Goal: Task Accomplishment & Management: Manage account settings

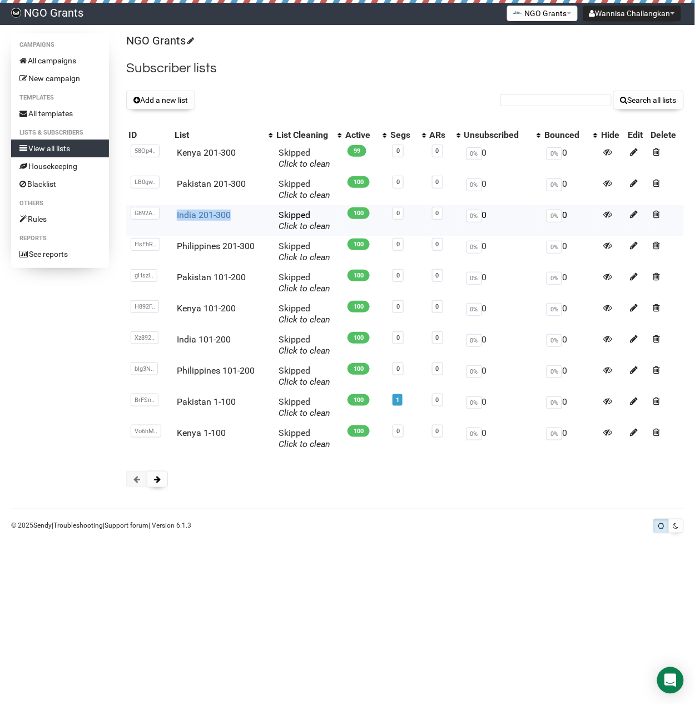
drag, startPoint x: 229, startPoint y: 214, endPoint x: 178, endPoint y: 212, distance: 51.2
click at [178, 212] on td "India 201-300" at bounding box center [223, 220] width 102 height 31
copy link "India 201-300"
click at [330, 86] on div "NGO Grants Subscriber lists Add a new list Search all lists List name Single Op…" at bounding box center [405, 265] width 558 height 465
drag, startPoint x: 240, startPoint y: 212, endPoint x: 176, endPoint y: 210, distance: 64.5
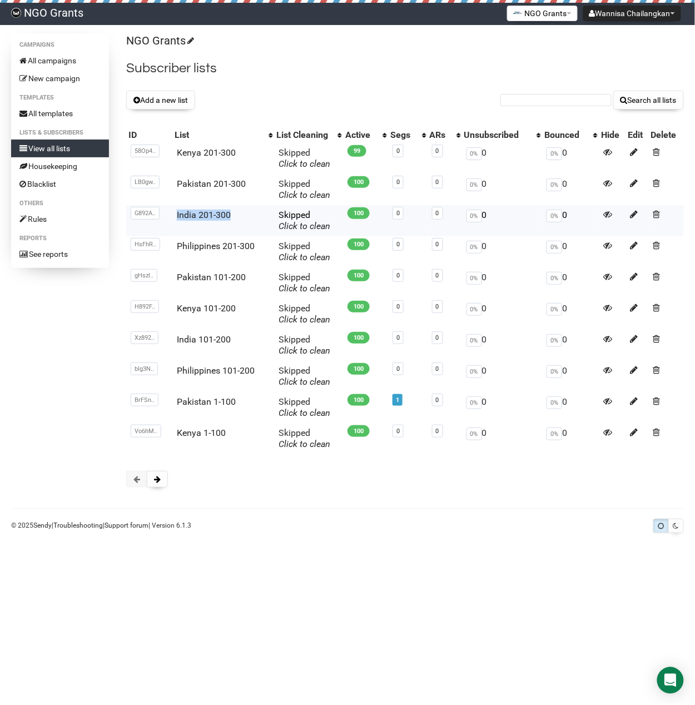
click at [176, 210] on td "India 201-300" at bounding box center [223, 220] width 102 height 31
copy link "India 201-300"
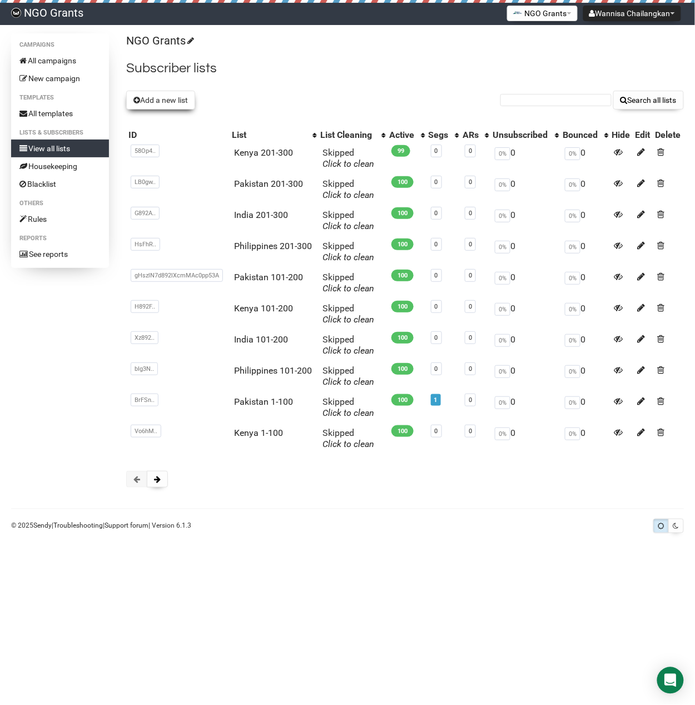
click at [178, 97] on button "Add a new list" at bounding box center [160, 100] width 69 height 19
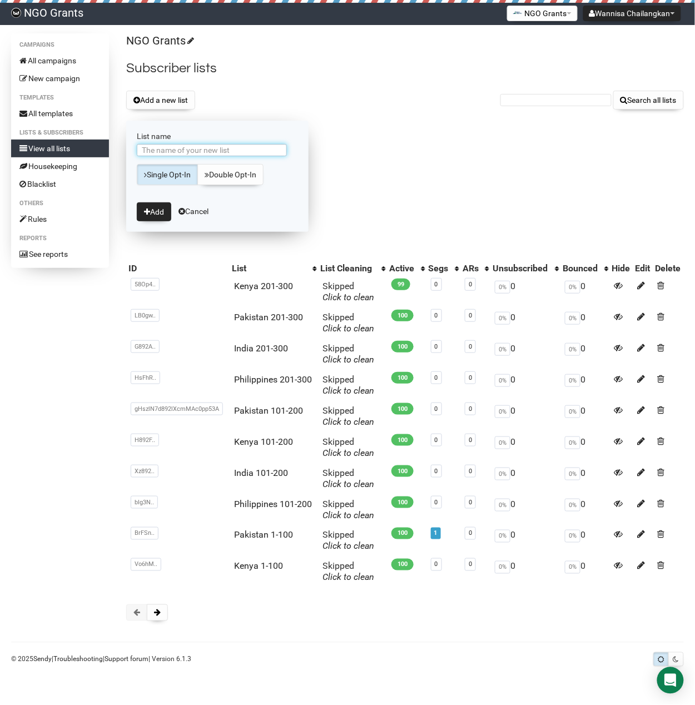
click at [196, 145] on input "List name" at bounding box center [212, 150] width 150 height 12
paste input "India 201-300"
drag, startPoint x: 161, startPoint y: 150, endPoint x: 219, endPoint y: 147, distance: 58.4
click at [219, 147] on input "India 201-300" at bounding box center [212, 150] width 150 height 12
type input "India 301-400"
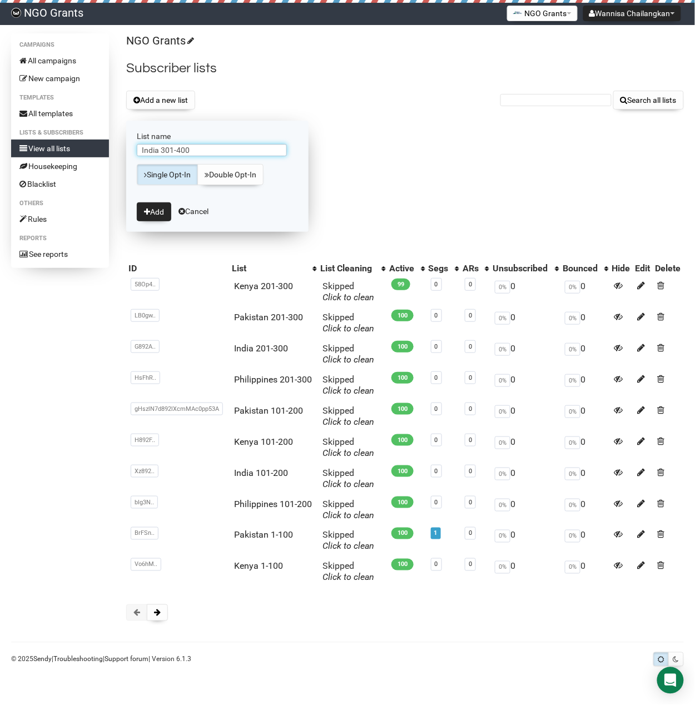
click at [137, 202] on button "Add" at bounding box center [154, 211] width 34 height 19
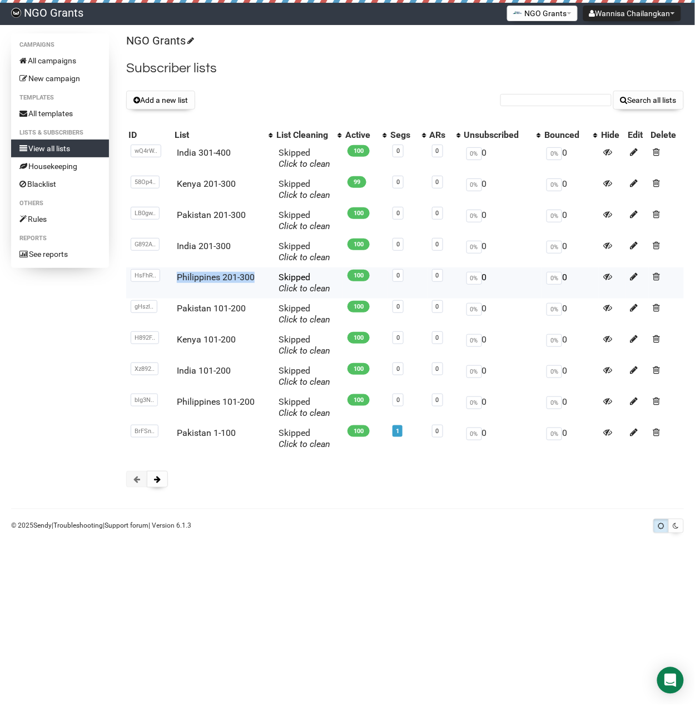
copy link "Philippines 201-300"
drag, startPoint x: 258, startPoint y: 275, endPoint x: 172, endPoint y: 276, distance: 86.2
click at [172, 276] on td "Philippines 201-300" at bounding box center [223, 282] width 102 height 31
click at [179, 103] on button "Add a new list" at bounding box center [160, 100] width 69 height 19
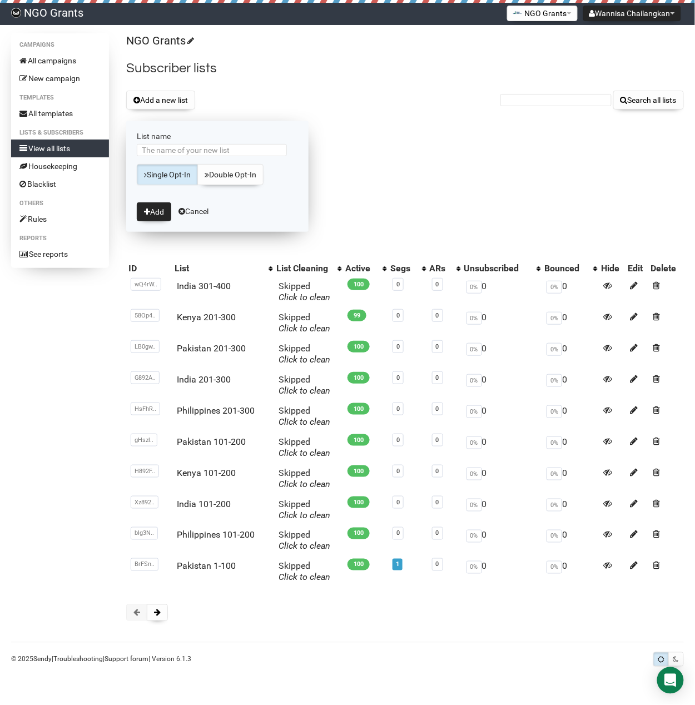
click at [211, 143] on form "List name Single Opt-In Double Opt-In Add Cancel" at bounding box center [217, 176] width 182 height 111
click at [210, 148] on input "List name" at bounding box center [212, 150] width 150 height 12
paste input "Philippines 201-300"
drag, startPoint x: 181, startPoint y: 150, endPoint x: 273, endPoint y: 158, distance: 93.2
click at [273, 158] on div "Philippines 201-300" at bounding box center [217, 152] width 161 height 17
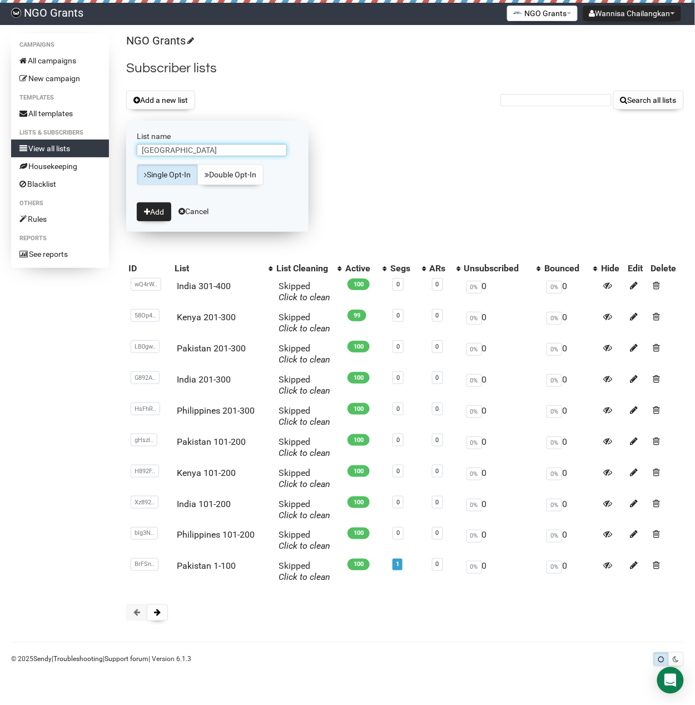
click at [143, 152] on input "Philippines" at bounding box center [212, 150] width 150 height 12
type input "301-400 : Philippines"
click at [159, 211] on button "Add" at bounding box center [154, 211] width 34 height 19
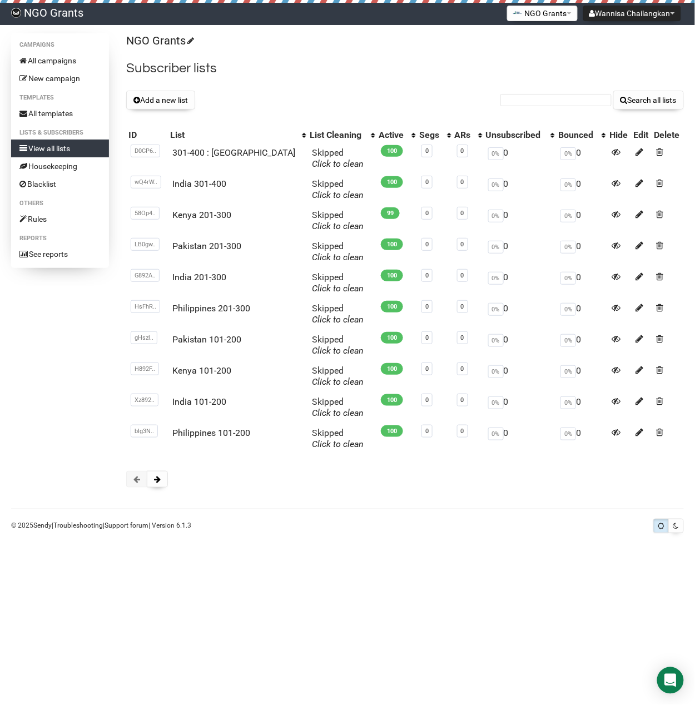
click at [267, 663] on body "NGO Grants Wannisa Chailangkan Settings Logout NGO Grants NGO Funding NGO Grant…" at bounding box center [347, 352] width 695 height 705
click at [152, 97] on button "Add a new list" at bounding box center [160, 100] width 69 height 19
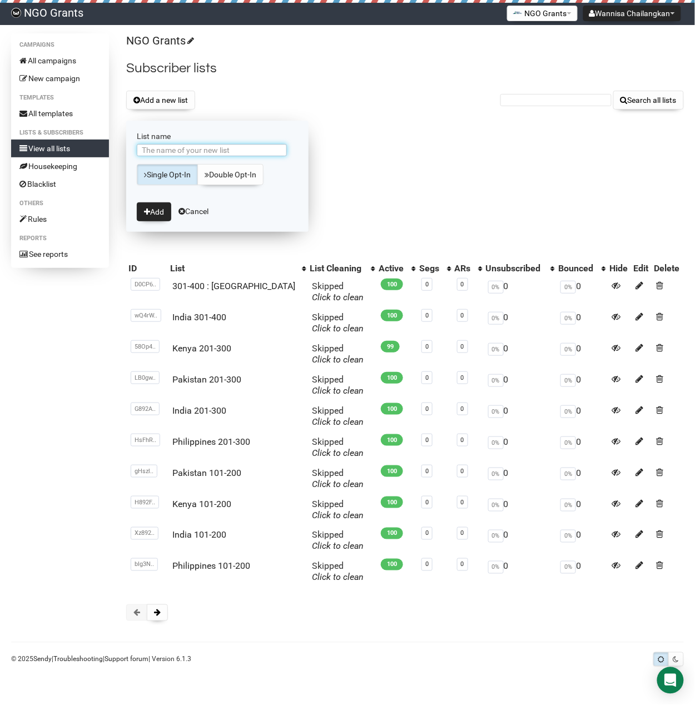
paste input "Malaysia"
click at [143, 152] on input "Malaysia" at bounding box center [212, 150] width 150 height 12
type input "1-100 : [GEOGRAPHIC_DATA]"
click at [151, 209] on button "Add" at bounding box center [154, 211] width 34 height 19
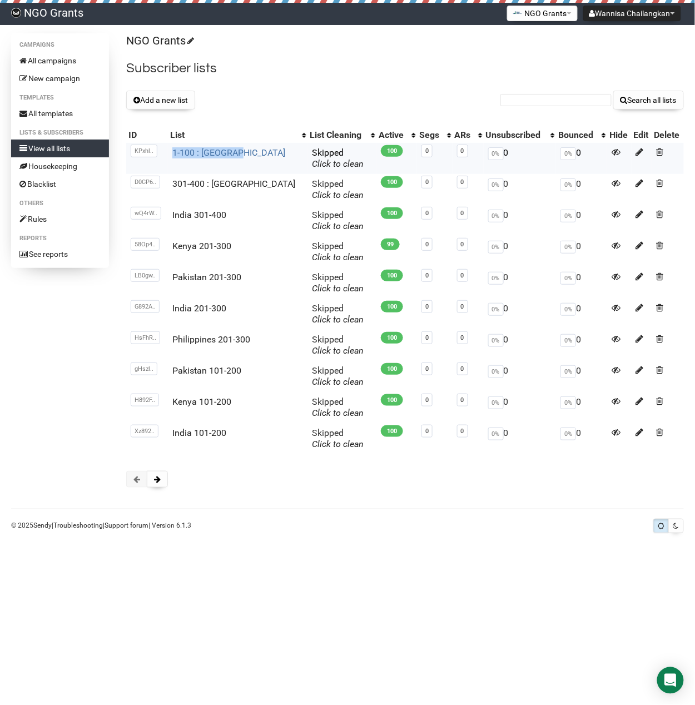
drag, startPoint x: 243, startPoint y: 154, endPoint x: 177, endPoint y: 155, distance: 66.7
click at [177, 155] on td "1-100 : [GEOGRAPHIC_DATA]" at bounding box center [238, 158] width 140 height 31
copy link "1-100 : [GEOGRAPHIC_DATA]"
click at [170, 96] on button "Add a new list" at bounding box center [160, 100] width 69 height 19
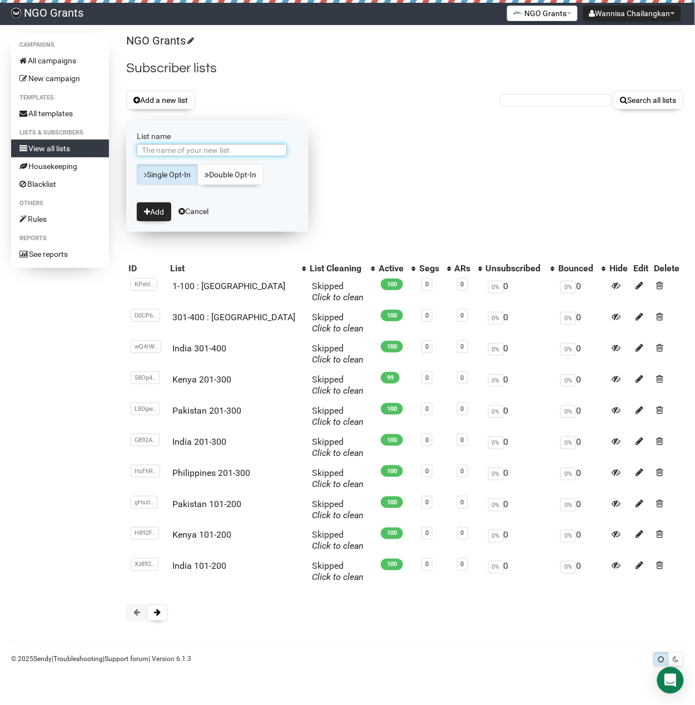
click at [199, 152] on input "List name" at bounding box center [212, 150] width 150 height 12
paste input "1-100 : Malaysia"
drag, startPoint x: 169, startPoint y: 152, endPoint x: 241, endPoint y: 153, distance: 72.3
click at [241, 153] on input "1-100 : Malaysia" at bounding box center [212, 150] width 150 height 12
click at [207, 151] on input "1-100 : Malaysia" at bounding box center [212, 150] width 150 height 12
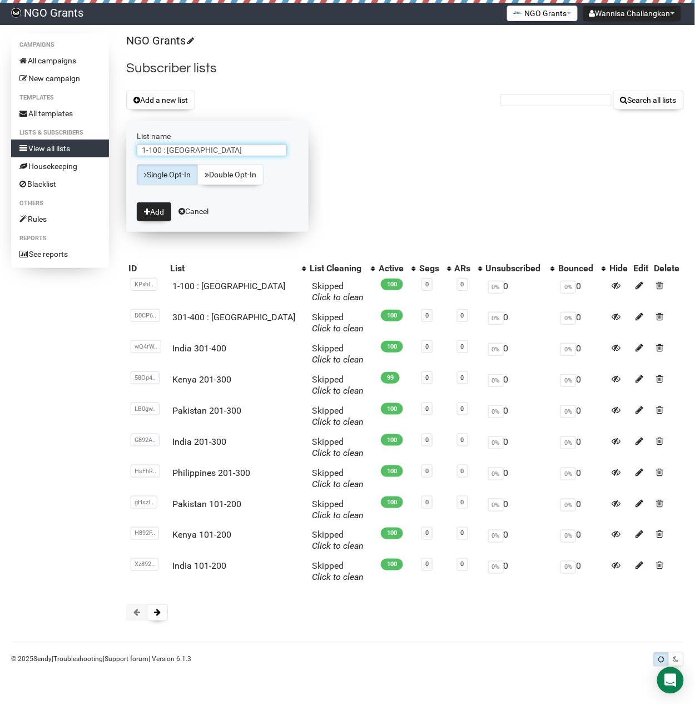
drag, startPoint x: 167, startPoint y: 151, endPoint x: 252, endPoint y: 148, distance: 85.1
click at [252, 148] on input "1-100 : Malaysia" at bounding box center [212, 150] width 150 height 12
paste input "Bangladesh"
type input "1-100 : Bangladesh"
click at [152, 207] on button "Add" at bounding box center [154, 211] width 34 height 19
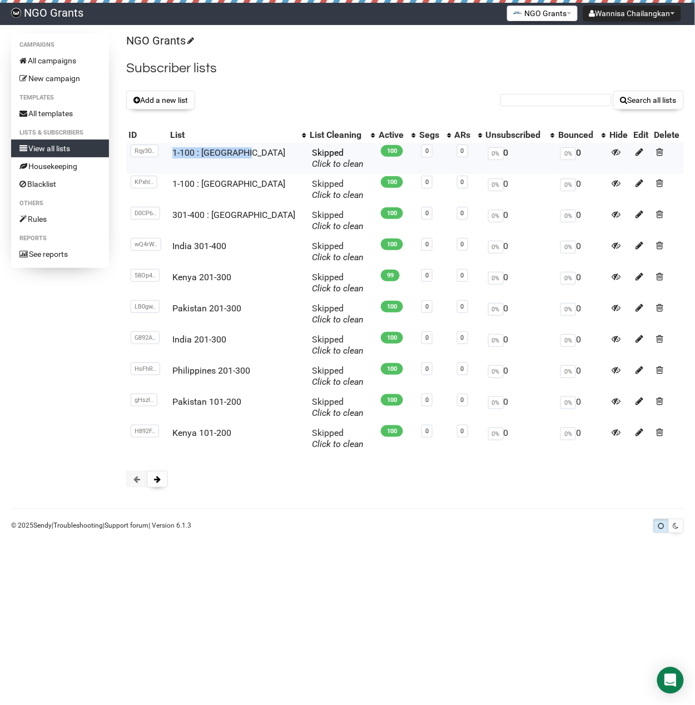
click at [176, 151] on td "1-100 : [GEOGRAPHIC_DATA]" at bounding box center [238, 158] width 140 height 31
copy link "1-100 : [GEOGRAPHIC_DATA]"
click at [143, 99] on button "Add a new list" at bounding box center [160, 100] width 69 height 19
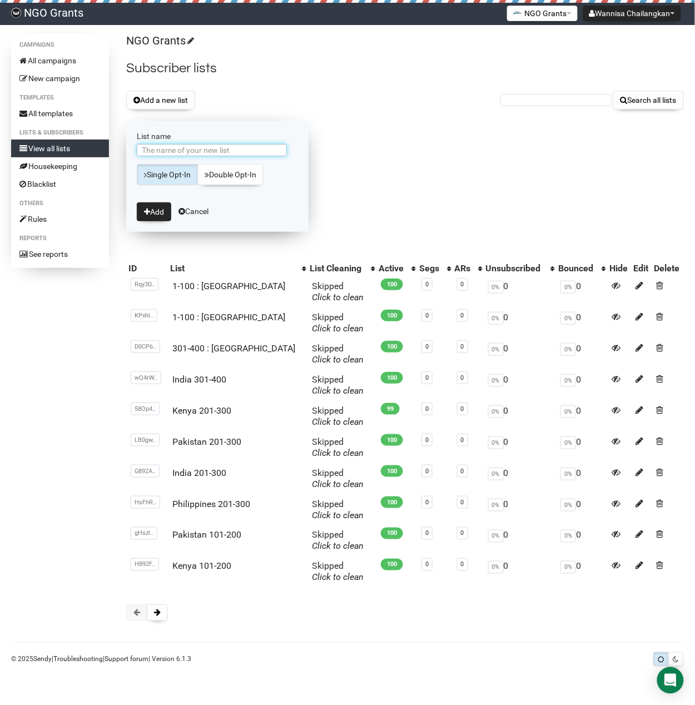
click at [187, 149] on input "List name" at bounding box center [212, 150] width 150 height 12
paste input "1-100 : [GEOGRAPHIC_DATA]"
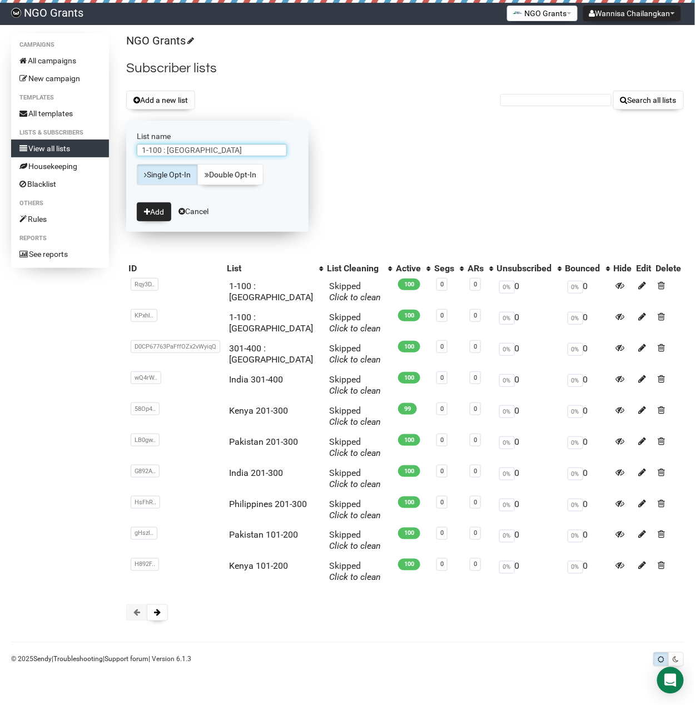
drag, startPoint x: 169, startPoint y: 150, endPoint x: 238, endPoint y: 150, distance: 68.9
click at [238, 150] on input "1-100 : [GEOGRAPHIC_DATA]" at bounding box center [212, 150] width 150 height 12
paste input "Sri Lanka"
click at [191, 152] on input "1-100 : [GEOGRAPHIC_DATA]" at bounding box center [212, 150] width 150 height 12
click at [195, 151] on input "1-100 : Sri Langka" at bounding box center [212, 150] width 150 height 12
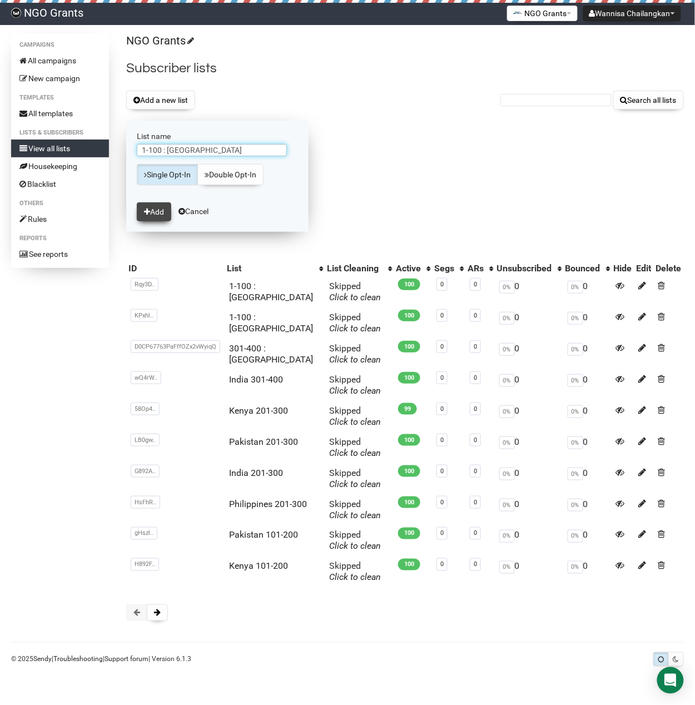
type input "1-100 : [GEOGRAPHIC_DATA]"
click at [160, 210] on button "Add" at bounding box center [154, 211] width 34 height 19
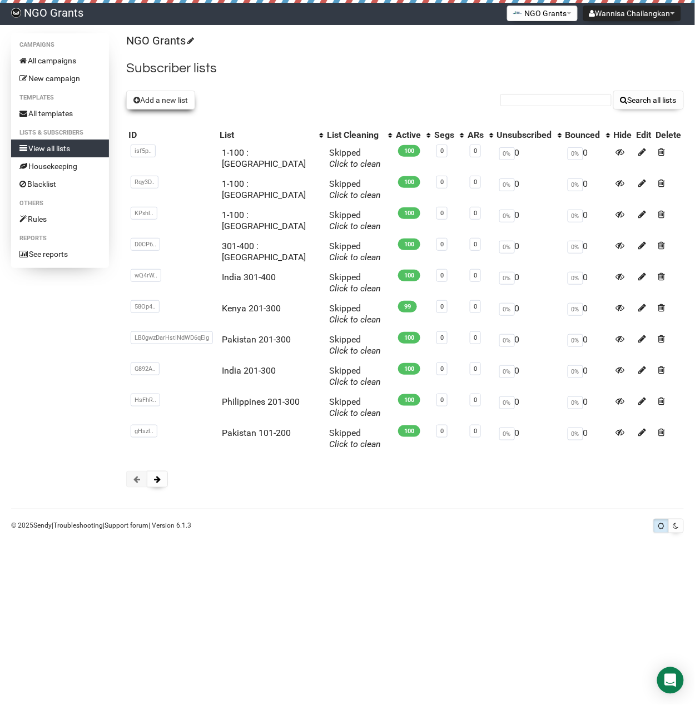
click at [154, 101] on button "Add a new list" at bounding box center [160, 100] width 69 height 19
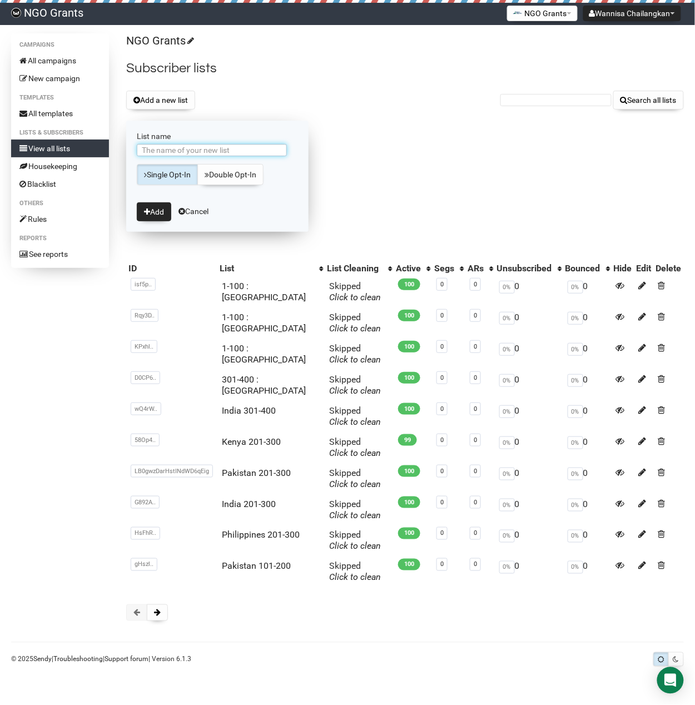
paste input "[GEOGRAPHIC_DATA]"
type input "[GEOGRAPHIC_DATA] : 1-68"
click at [162, 216] on button "Add" at bounding box center [154, 211] width 34 height 19
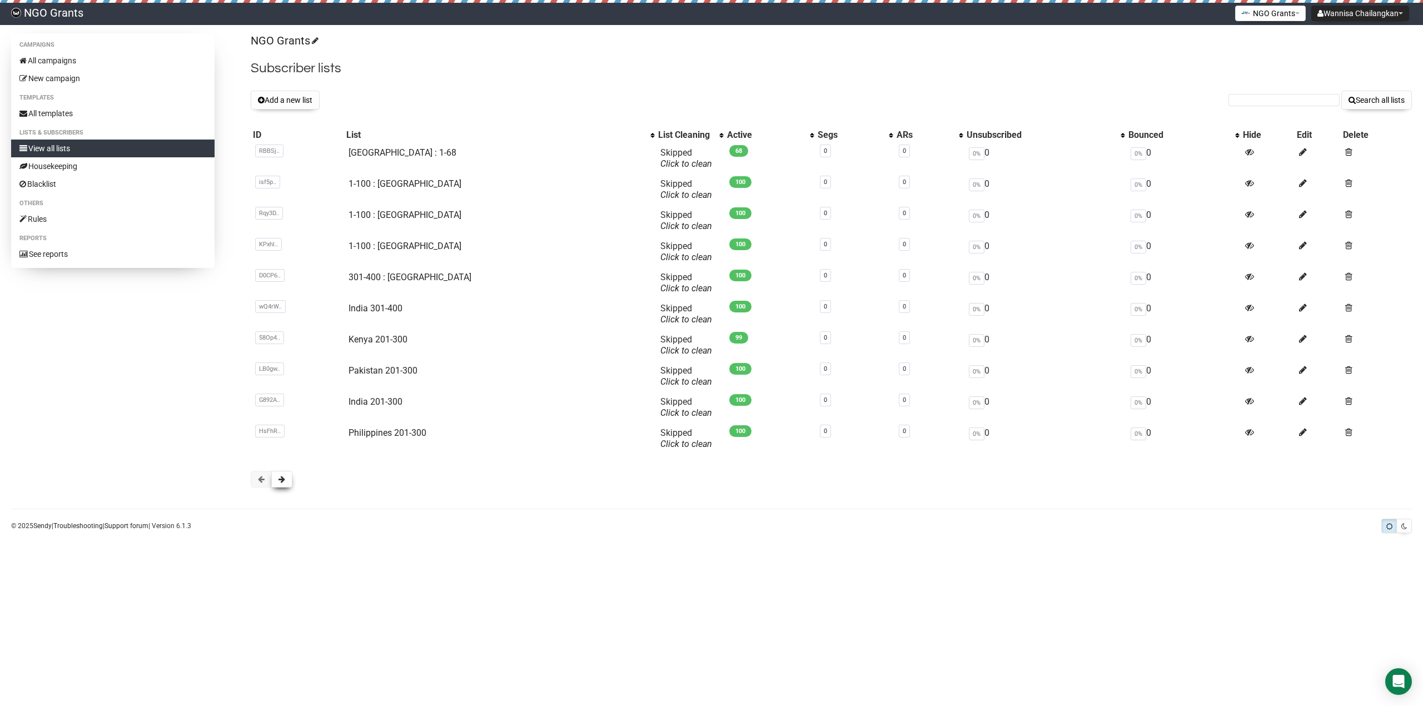
click at [283, 480] on span at bounding box center [281, 479] width 7 height 8
click at [388, 152] on link "[GEOGRAPHIC_DATA] : 1-68" at bounding box center [403, 152] width 108 height 11
click at [398, 183] on link "1-100 : [GEOGRAPHIC_DATA]" at bounding box center [405, 183] width 113 height 11
click at [405, 220] on link "1-100 : [GEOGRAPHIC_DATA]" at bounding box center [405, 215] width 113 height 11
click at [395, 247] on link "1-100 : [GEOGRAPHIC_DATA]" at bounding box center [405, 246] width 113 height 11
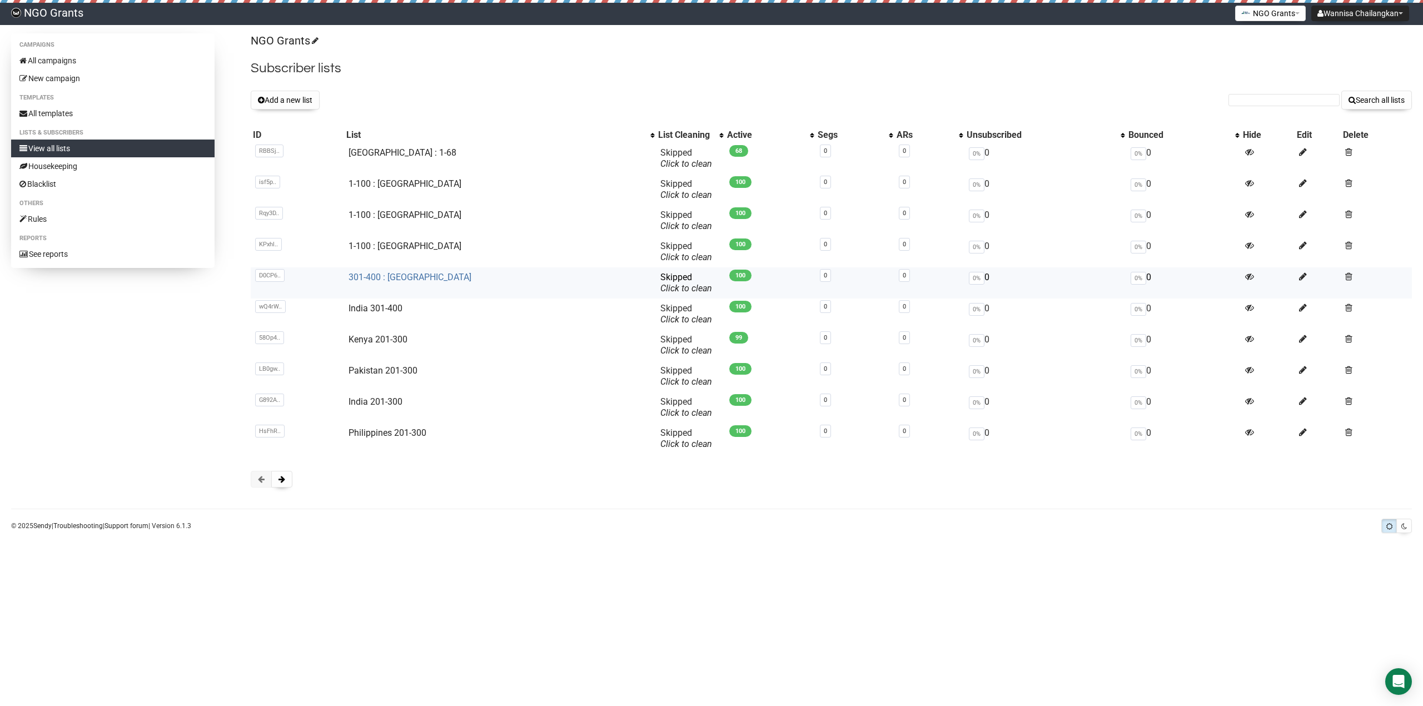
click at [427, 281] on link "301-400 : [GEOGRAPHIC_DATA]" at bounding box center [410, 277] width 123 height 11
click at [401, 303] on link "India 301-400" at bounding box center [376, 308] width 54 height 11
click at [1299, 153] on icon at bounding box center [1303, 151] width 8 height 9
click at [1299, 181] on icon at bounding box center [1303, 182] width 8 height 9
click at [401, 310] on link "India 301-400" at bounding box center [376, 308] width 54 height 11
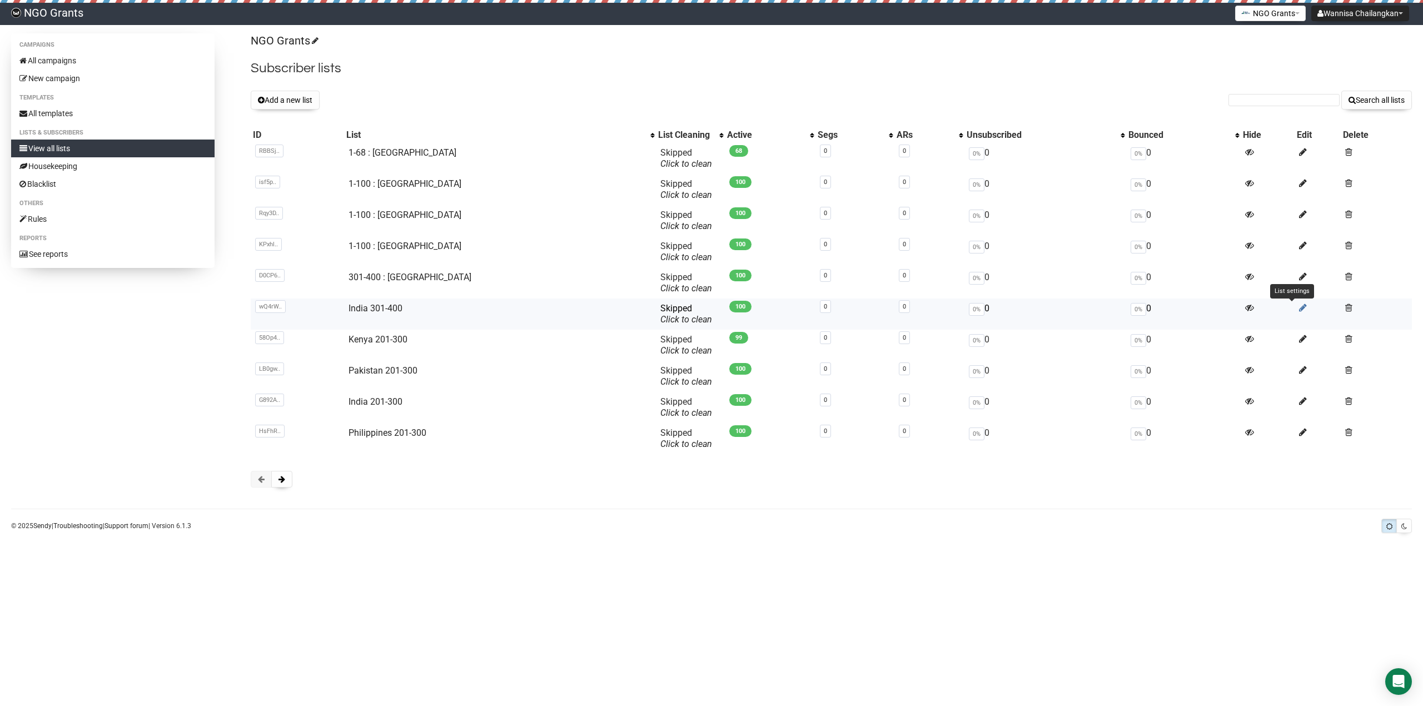
click at [1299, 307] on icon at bounding box center [1303, 307] width 8 height 9
click at [1299, 338] on icon at bounding box center [1303, 338] width 8 height 9
click at [1299, 370] on icon at bounding box center [1303, 369] width 8 height 9
click at [1299, 401] on icon at bounding box center [1303, 400] width 8 height 9
click at [1299, 434] on icon at bounding box center [1303, 431] width 8 height 9
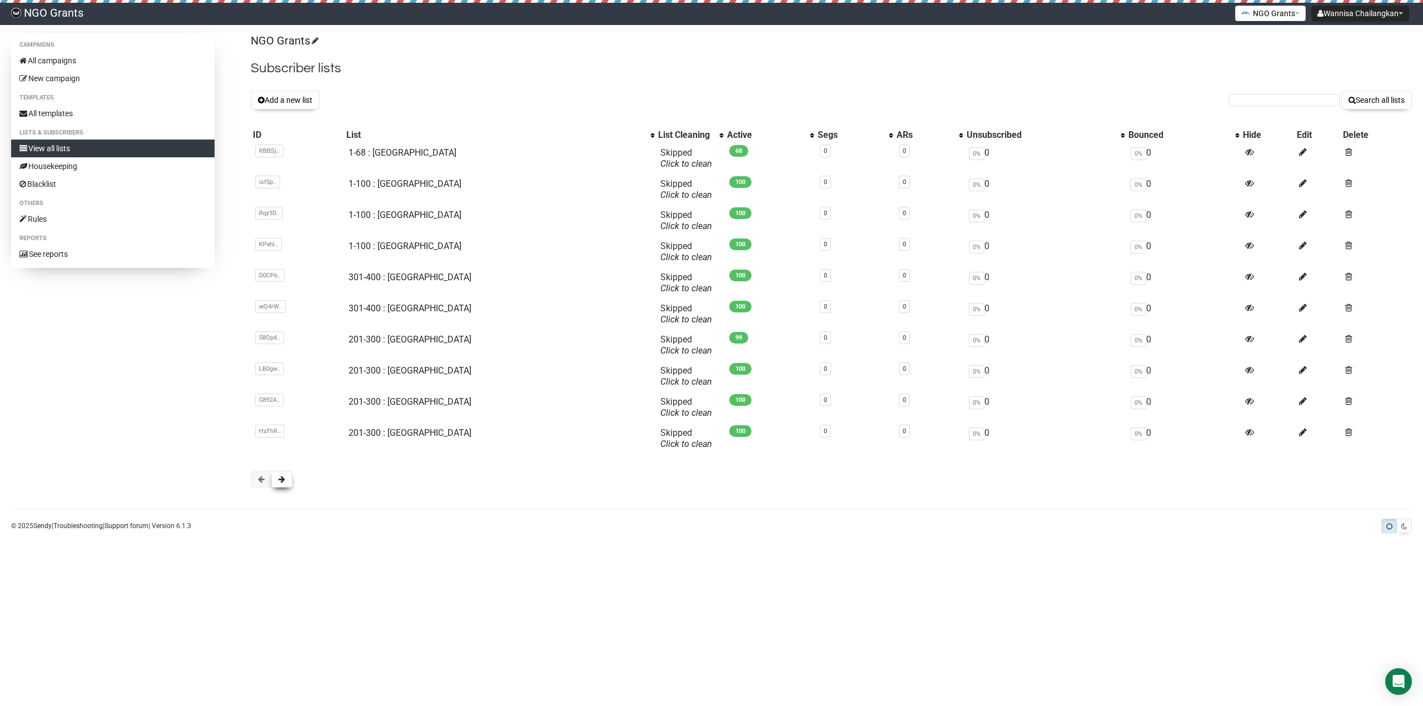
click at [285, 479] on span at bounding box center [281, 479] width 7 height 8
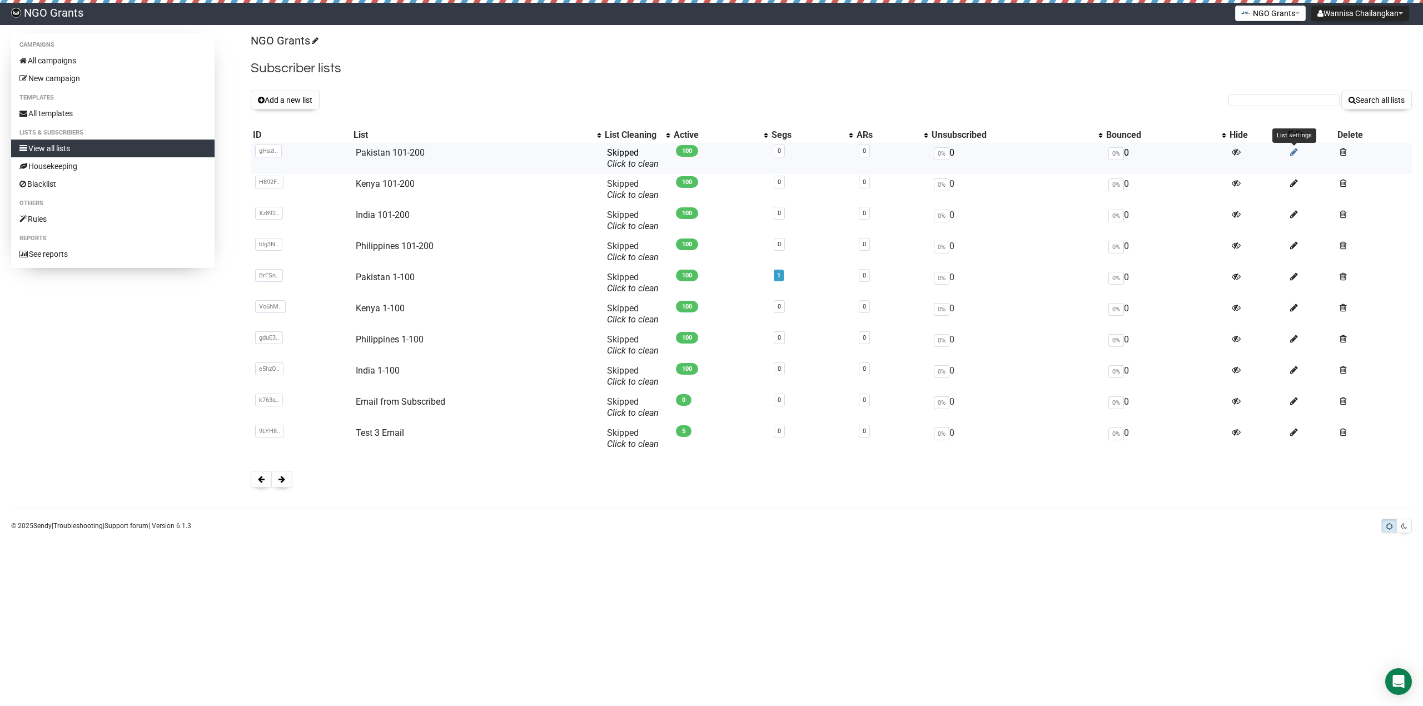
click at [1292, 152] on icon at bounding box center [1294, 151] width 8 height 9
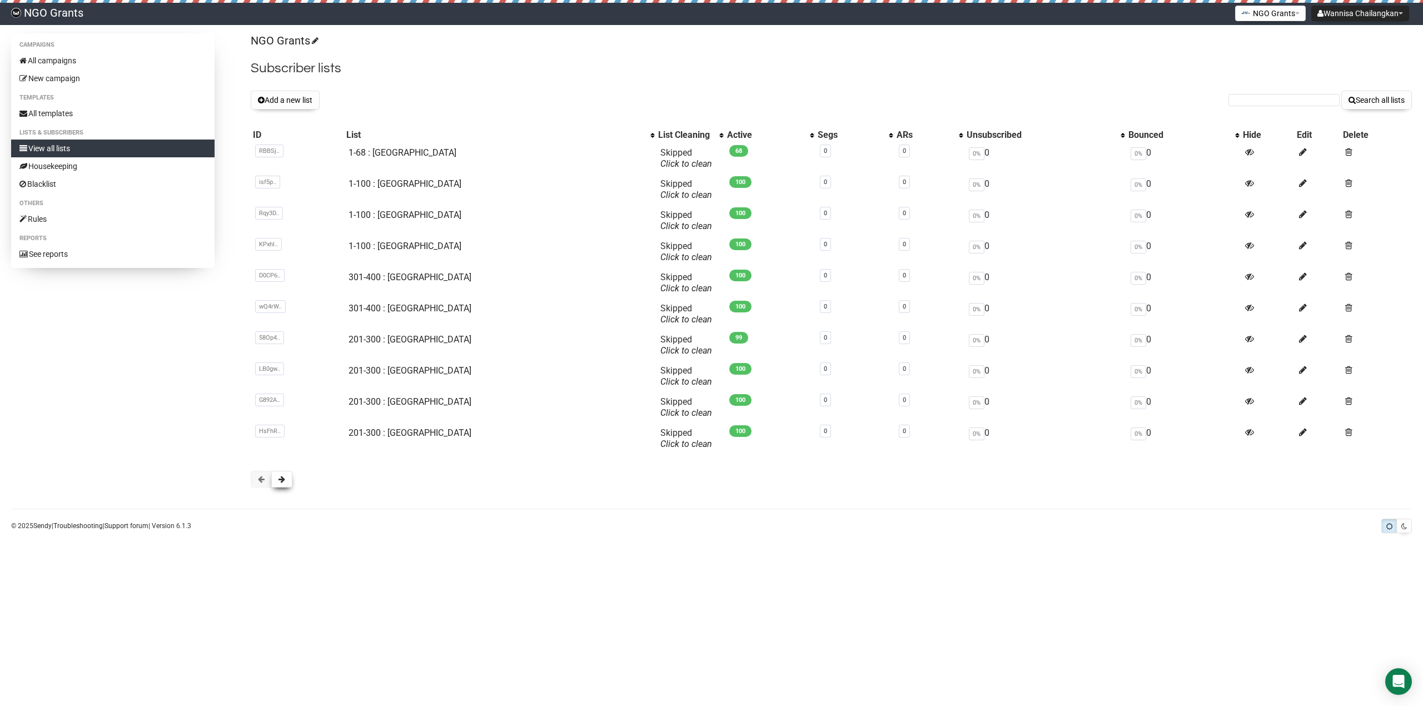
click at [277, 484] on button at bounding box center [281, 479] width 21 height 17
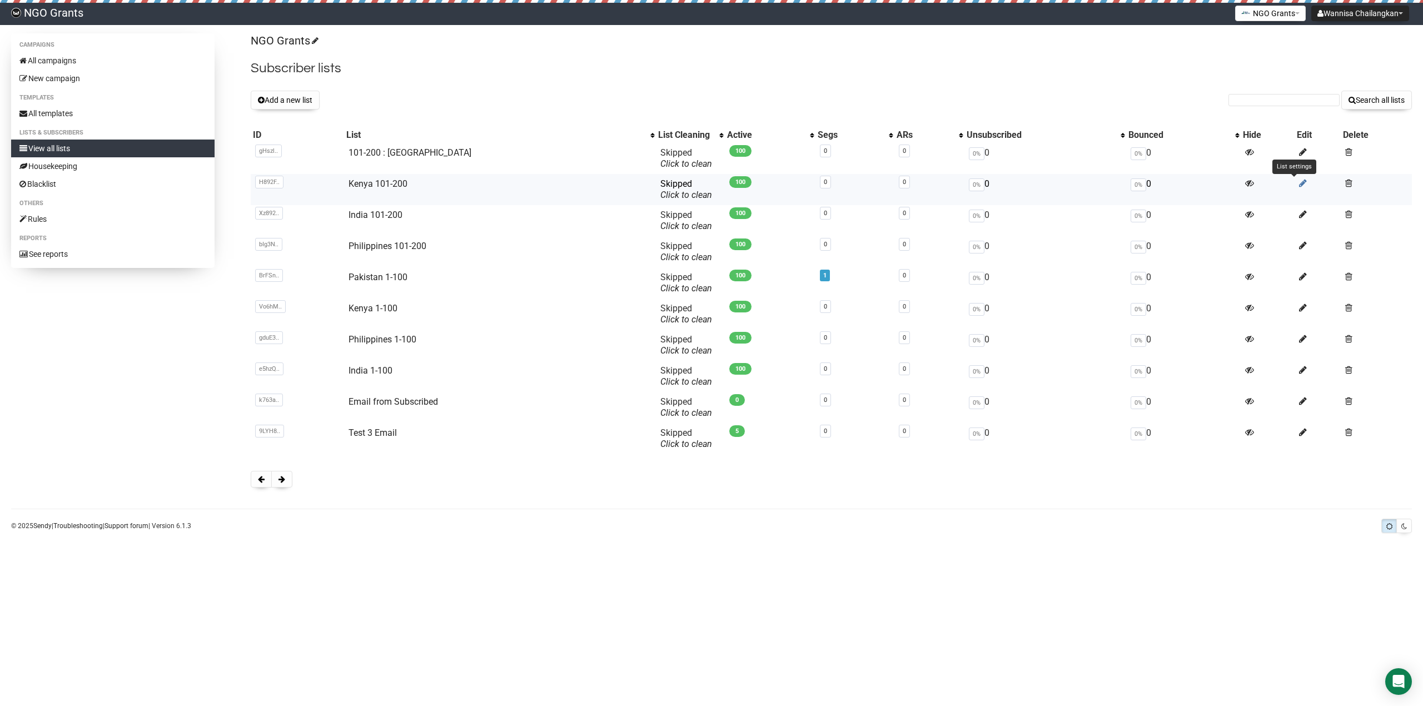
click at [1299, 185] on icon at bounding box center [1303, 182] width 8 height 9
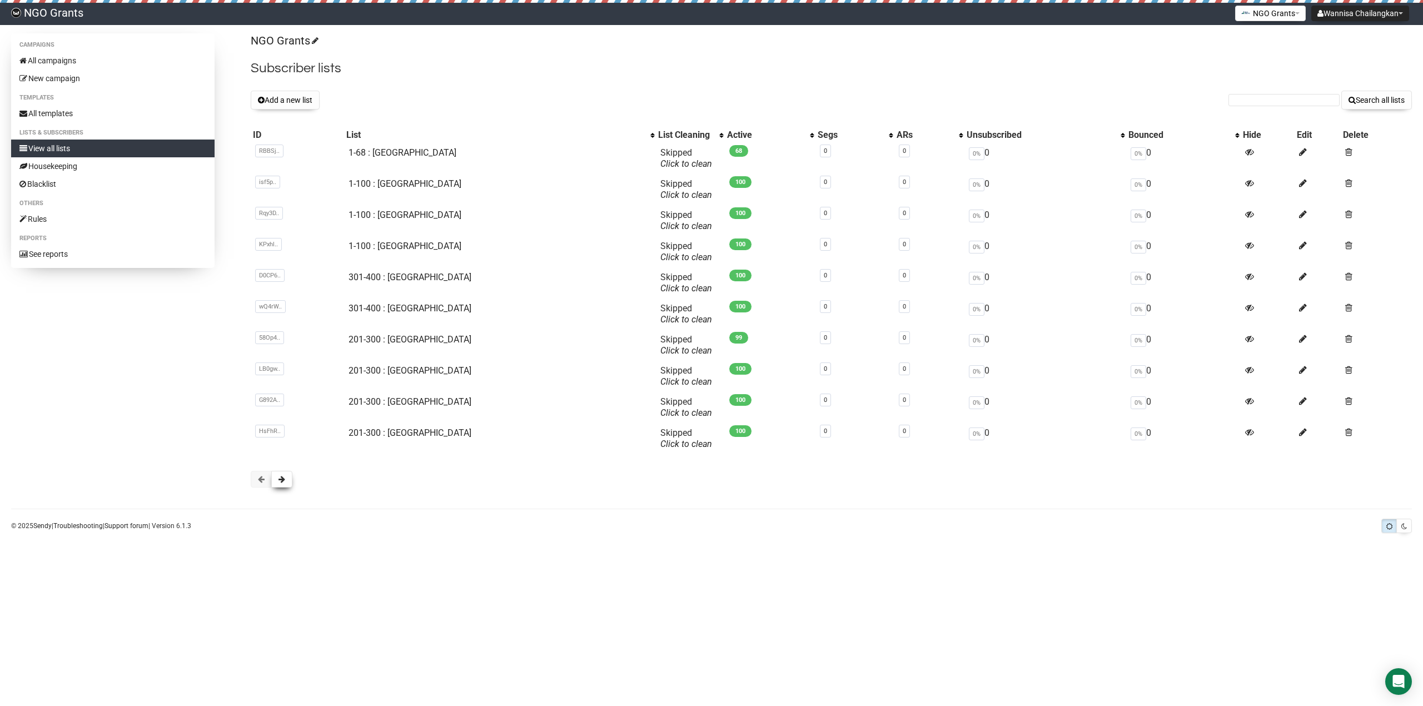
click at [285, 485] on button at bounding box center [281, 479] width 21 height 17
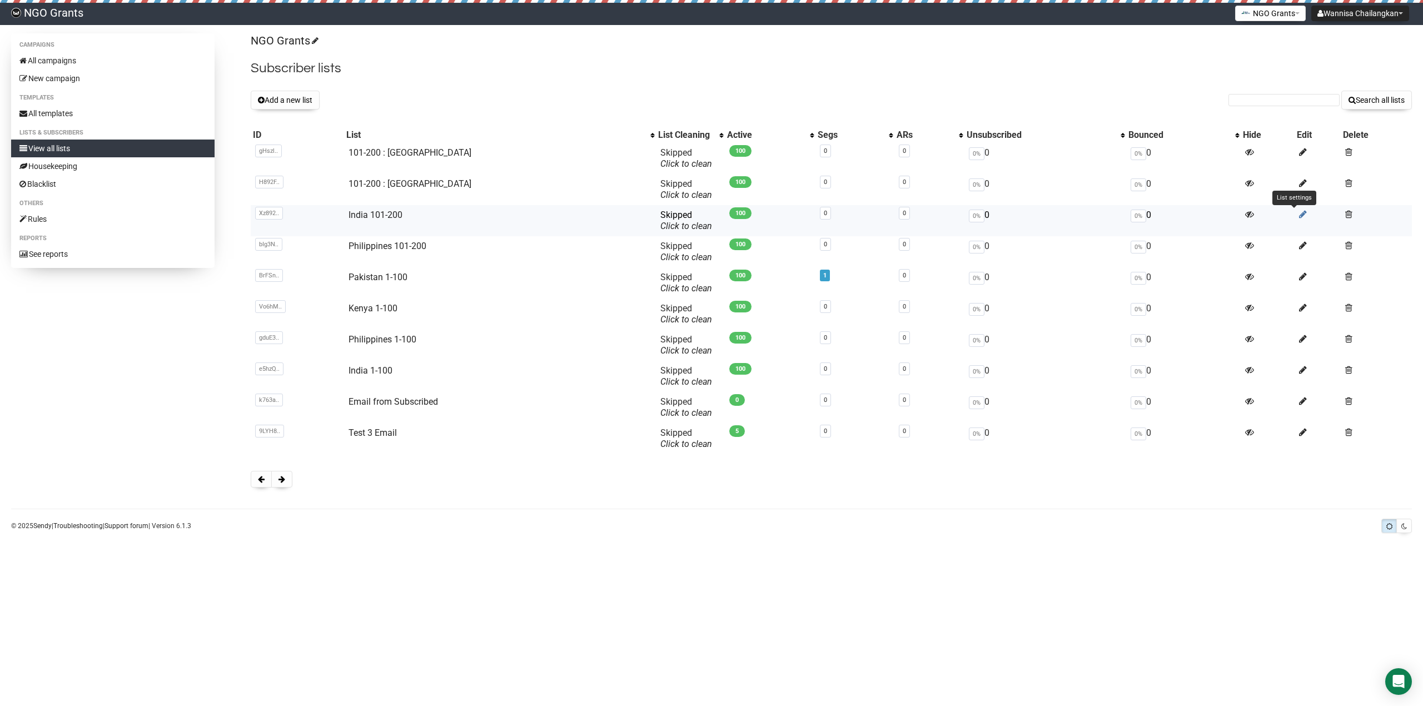
click at [1299, 213] on icon at bounding box center [1303, 214] width 8 height 9
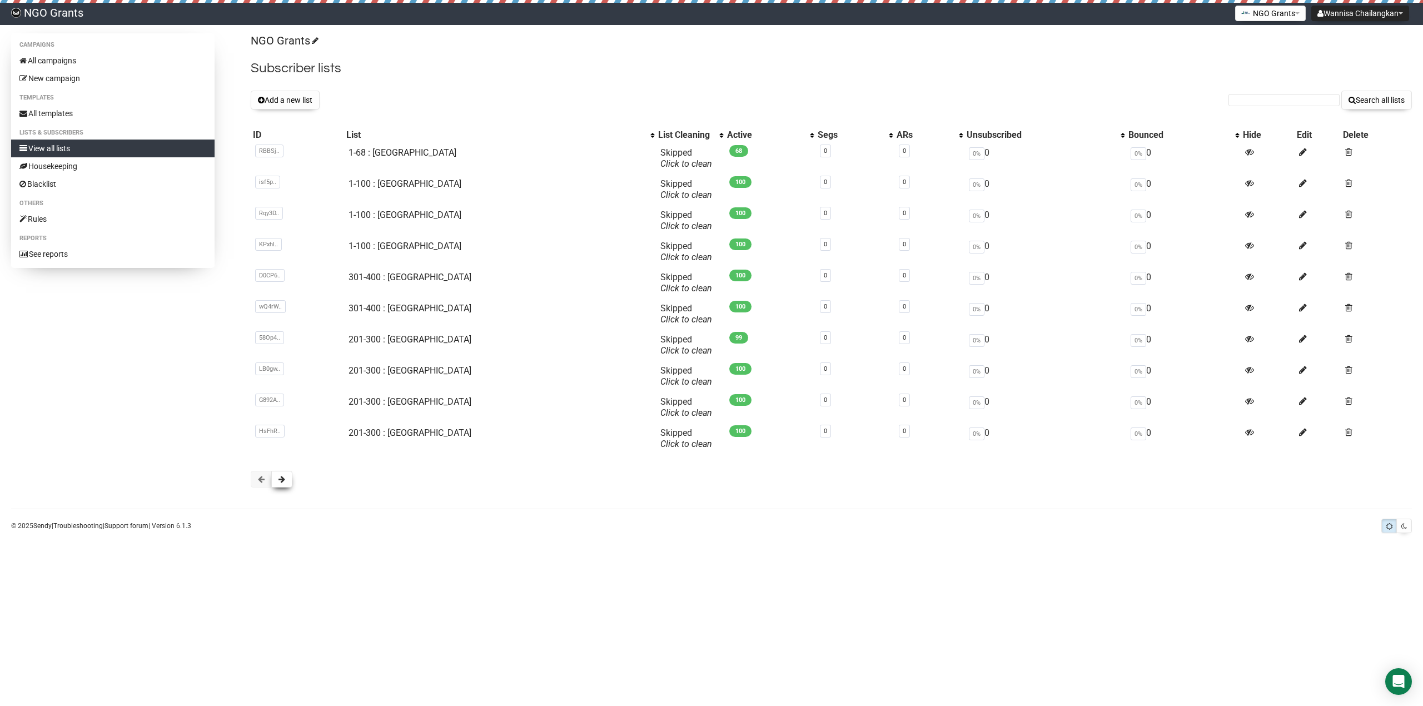
click at [282, 484] on button at bounding box center [281, 479] width 21 height 17
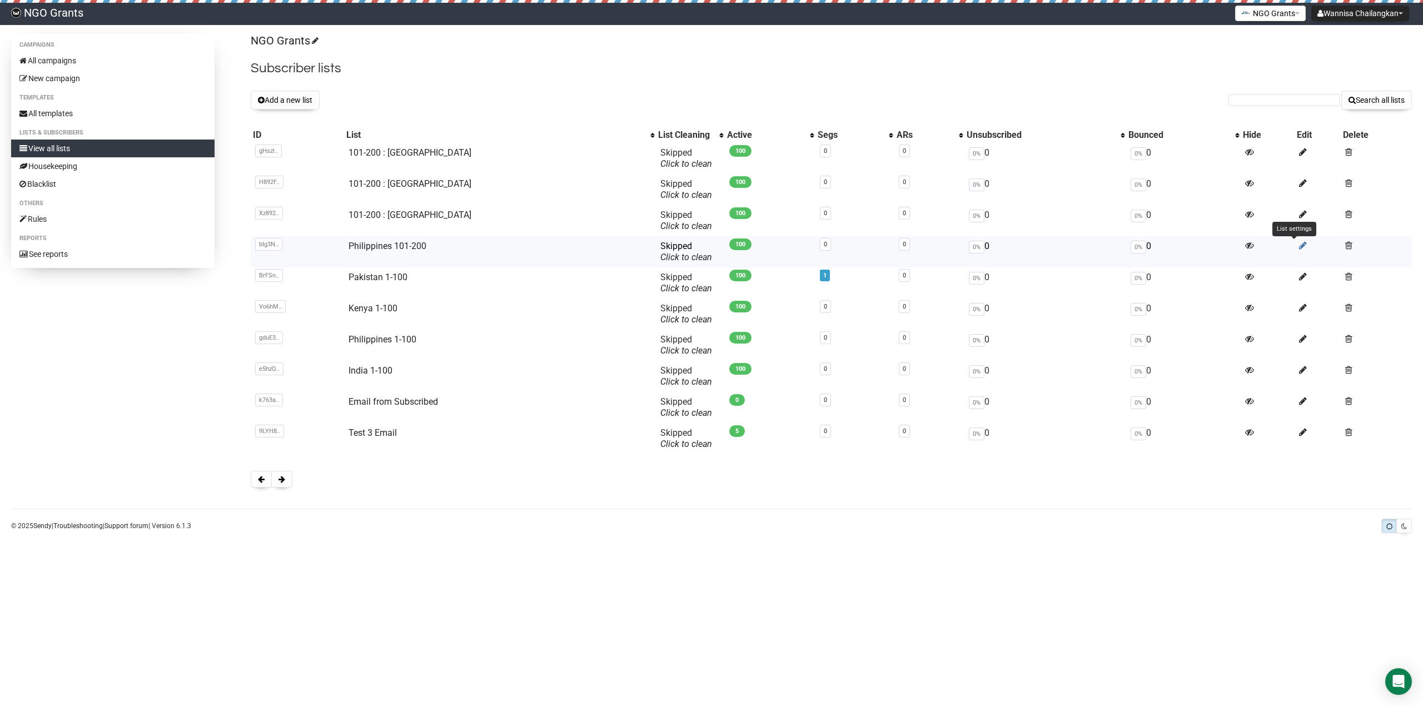
click at [1299, 245] on icon at bounding box center [1303, 245] width 8 height 9
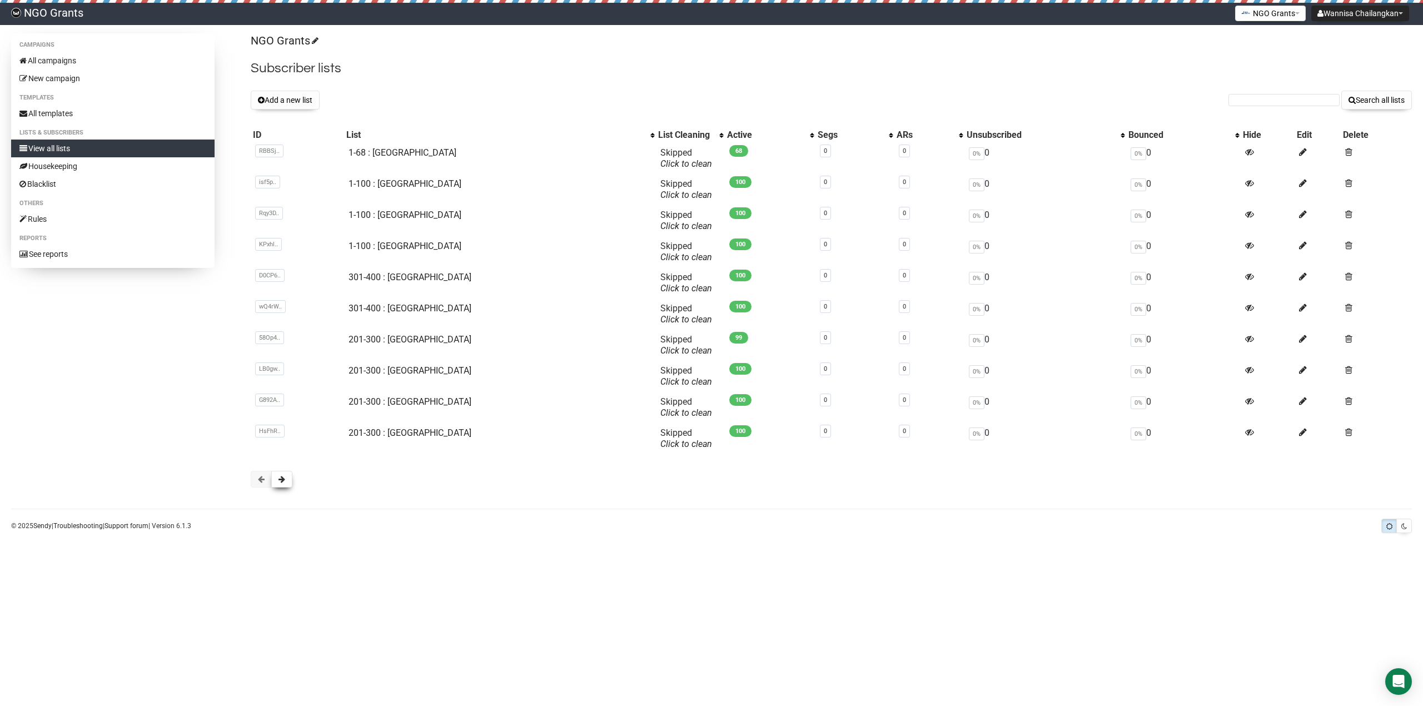
click at [282, 485] on button at bounding box center [281, 479] width 21 height 17
click at [1299, 274] on icon at bounding box center [1303, 276] width 8 height 9
click at [282, 480] on span at bounding box center [281, 479] width 7 height 8
click at [1299, 308] on icon at bounding box center [1303, 307] width 8 height 9
click at [288, 476] on button at bounding box center [281, 479] width 21 height 17
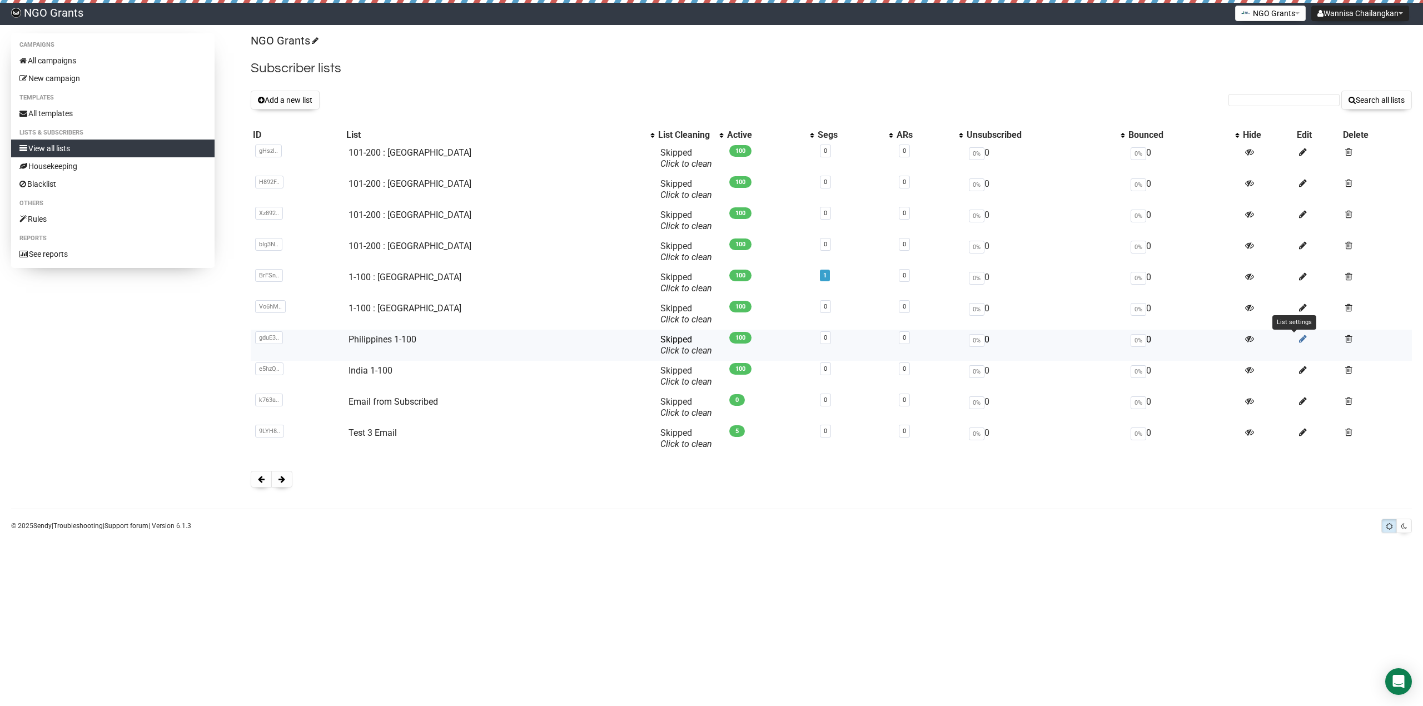
click at [1299, 339] on icon at bounding box center [1303, 338] width 8 height 9
click at [281, 481] on span at bounding box center [281, 479] width 7 height 8
click at [1299, 370] on icon at bounding box center [1303, 369] width 8 height 9
click at [281, 480] on span at bounding box center [281, 479] width 7 height 8
click at [260, 478] on span at bounding box center [261, 479] width 7 height 8
